Goal: Task Accomplishment & Management: Manage account settings

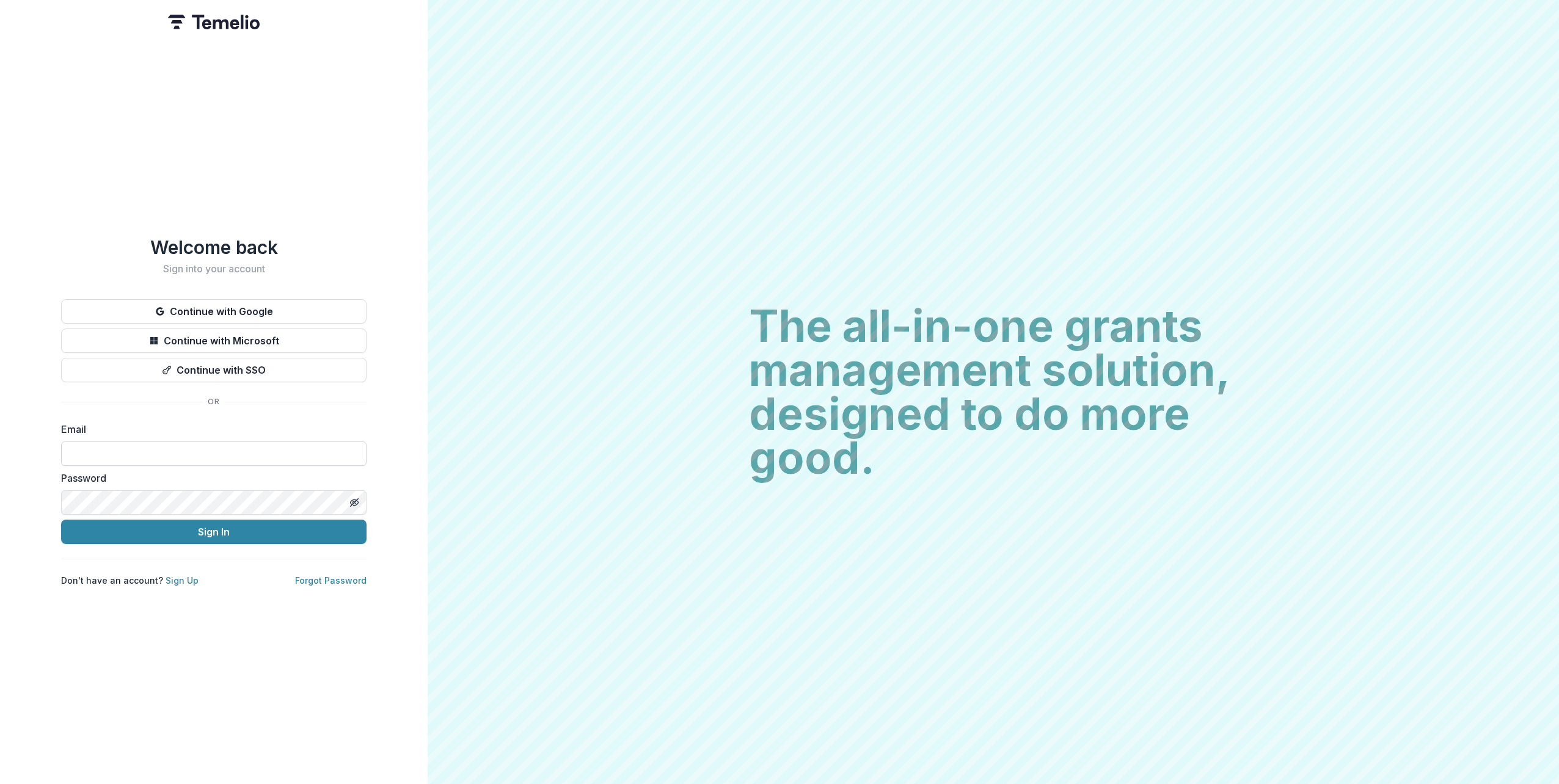
click at [93, 454] on input at bounding box center [214, 454] width 306 height 25
type input "**********"
click at [61, 520] on button "Sign In" at bounding box center [214, 532] width 306 height 25
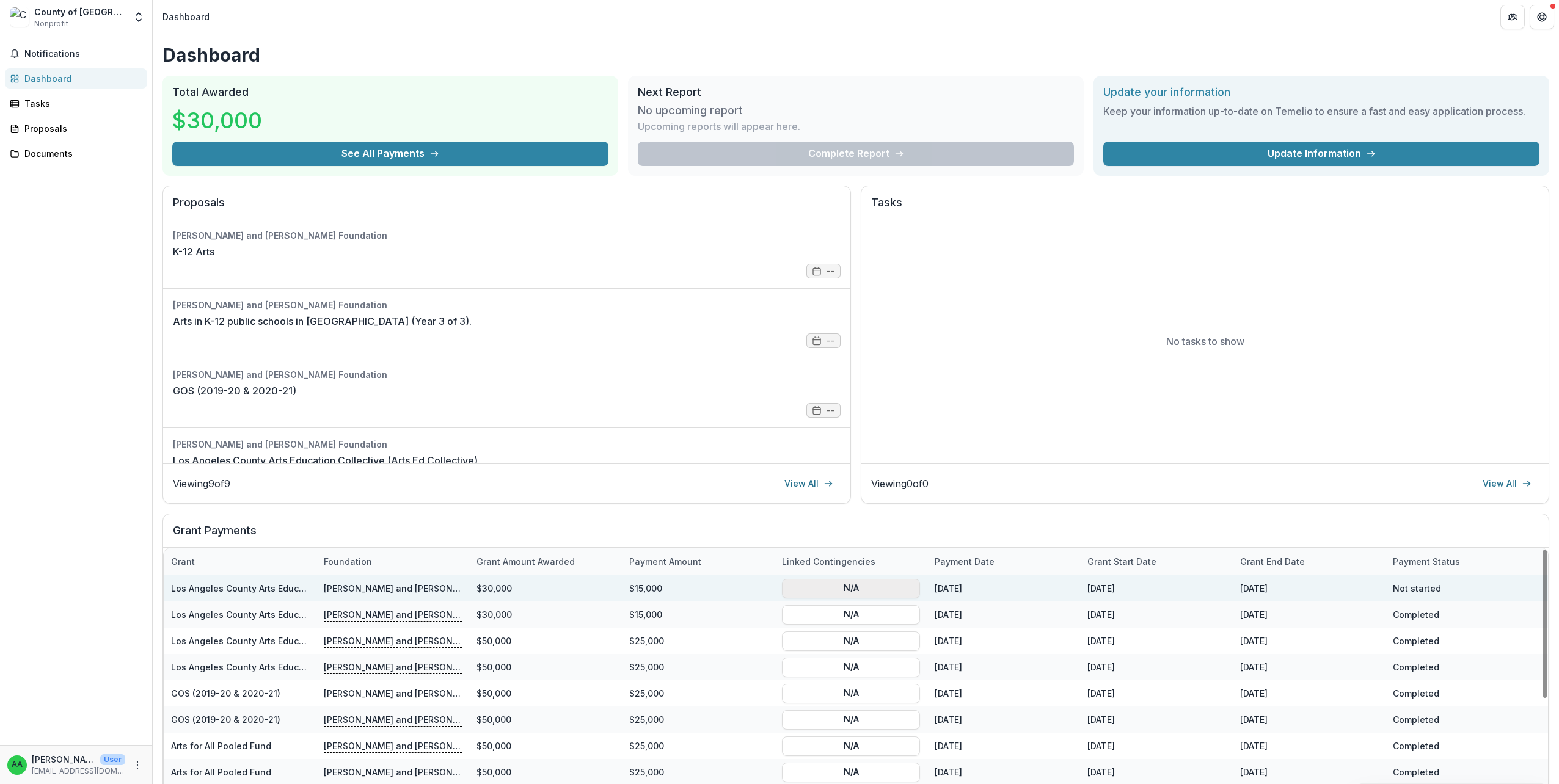
click at [872, 589] on button "N/A" at bounding box center [851, 588] width 138 height 19
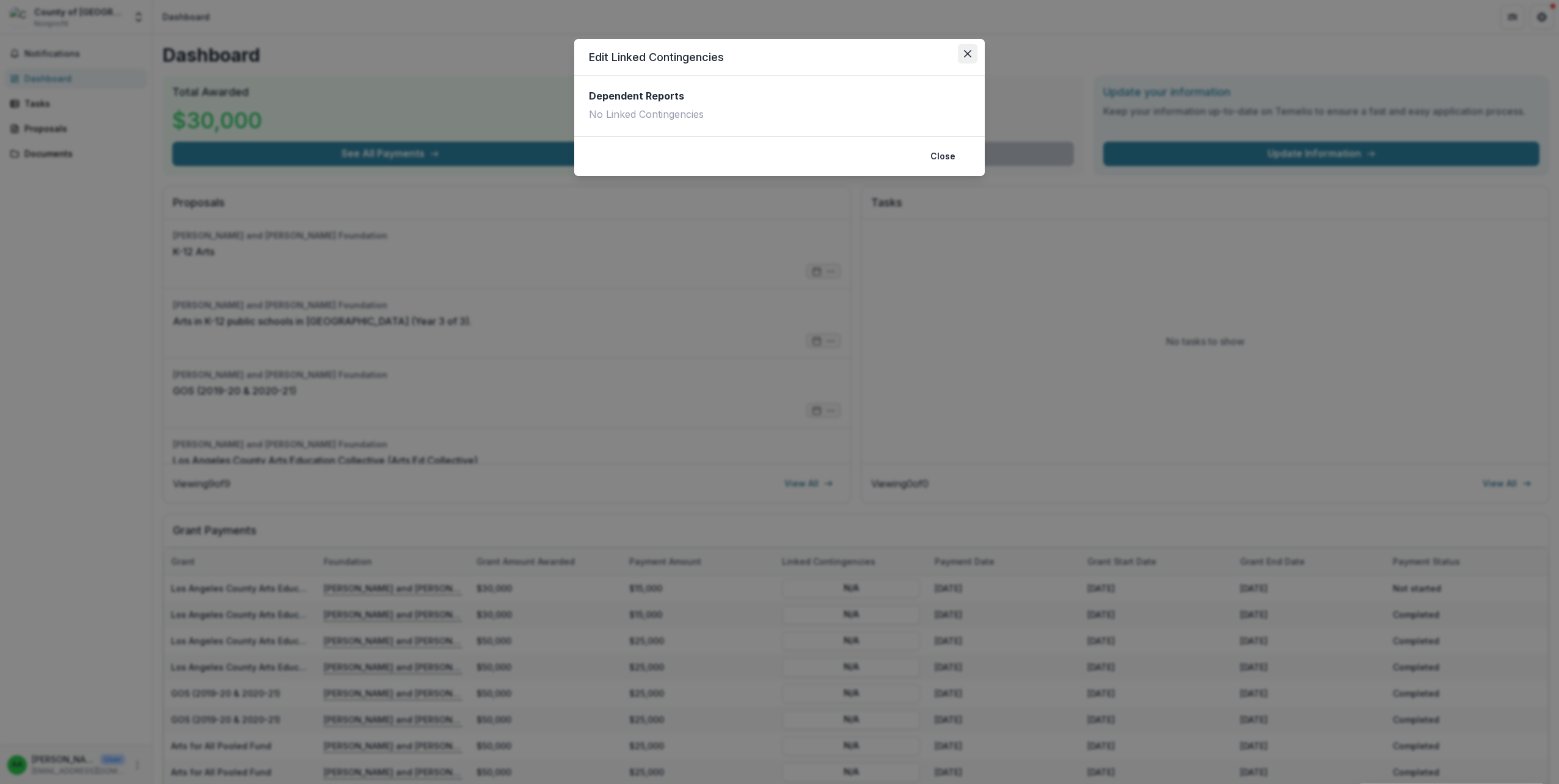
click at [968, 54] on icon "Close" at bounding box center [968, 54] width 7 height 7
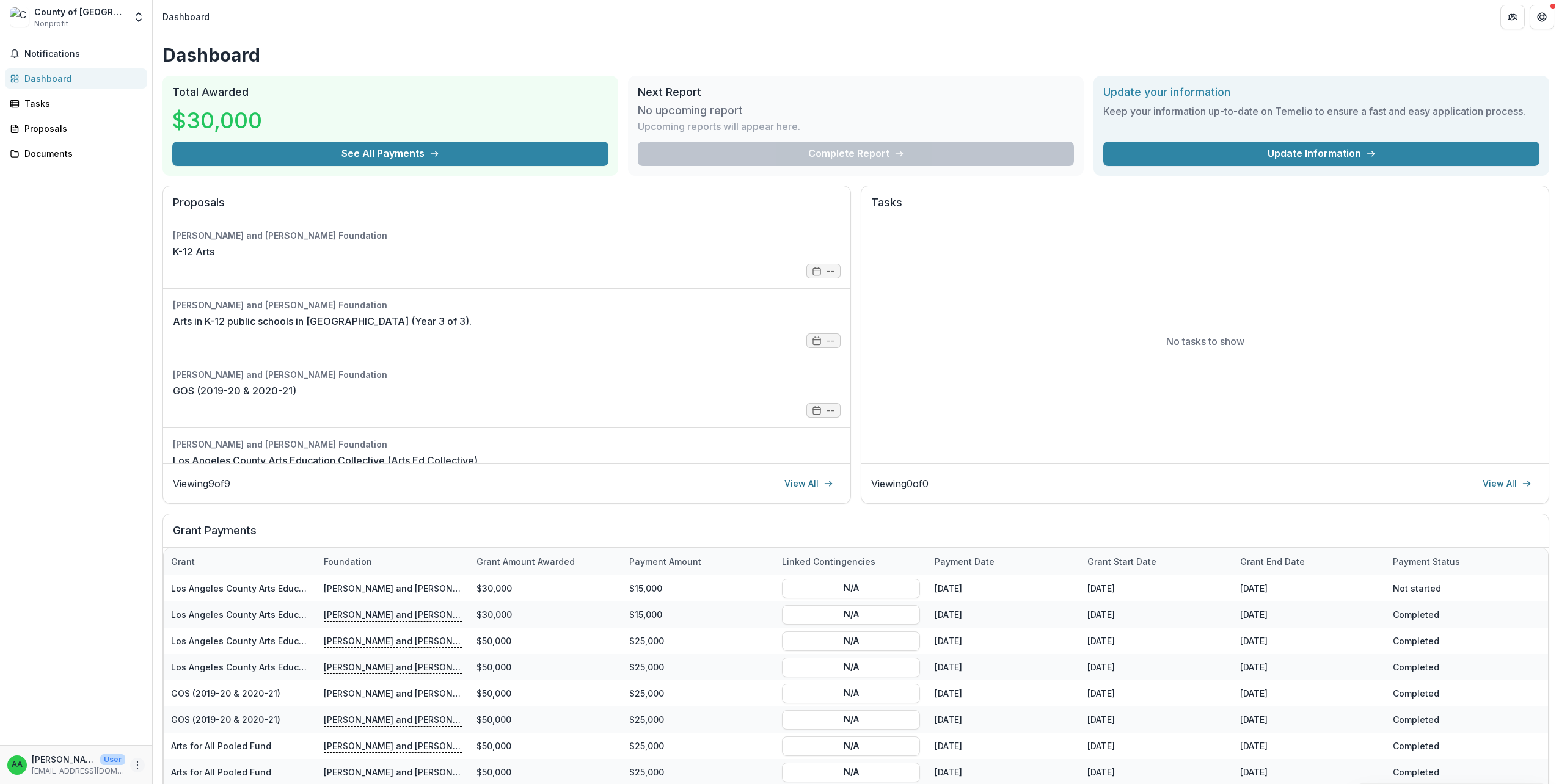
click at [138, 761] on icon "More" at bounding box center [138, 766] width 10 height 10
click at [166, 755] on icon "button" at bounding box center [166, 758] width 5 height 7
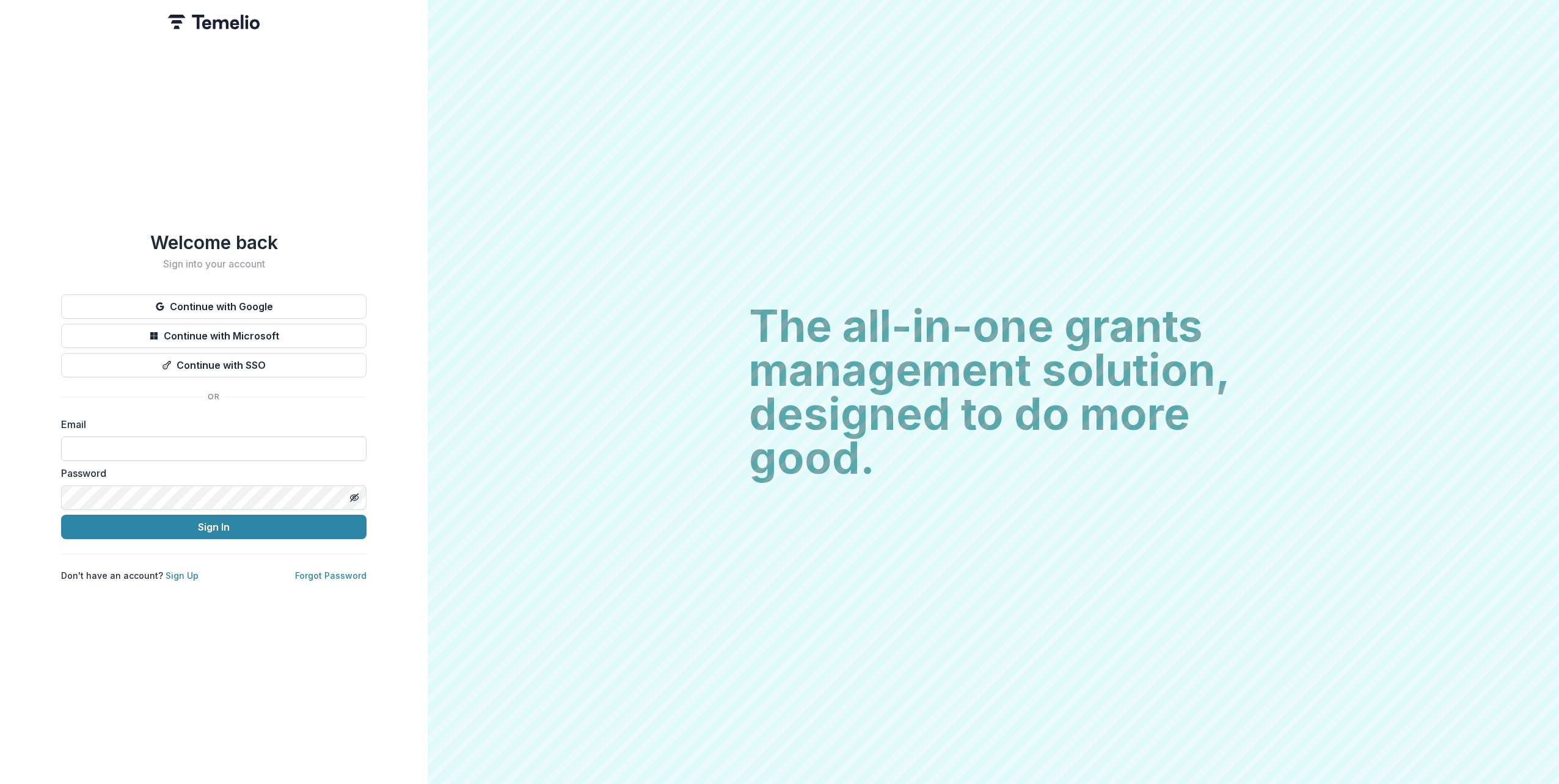
click at [151, 443] on input at bounding box center [214, 449] width 306 height 25
type input "**********"
click at [162, 483] on div "Password" at bounding box center [214, 488] width 306 height 44
click at [61, 515] on button "Sign In" at bounding box center [214, 527] width 306 height 25
